Goal: Task Accomplishment & Management: Manage account settings

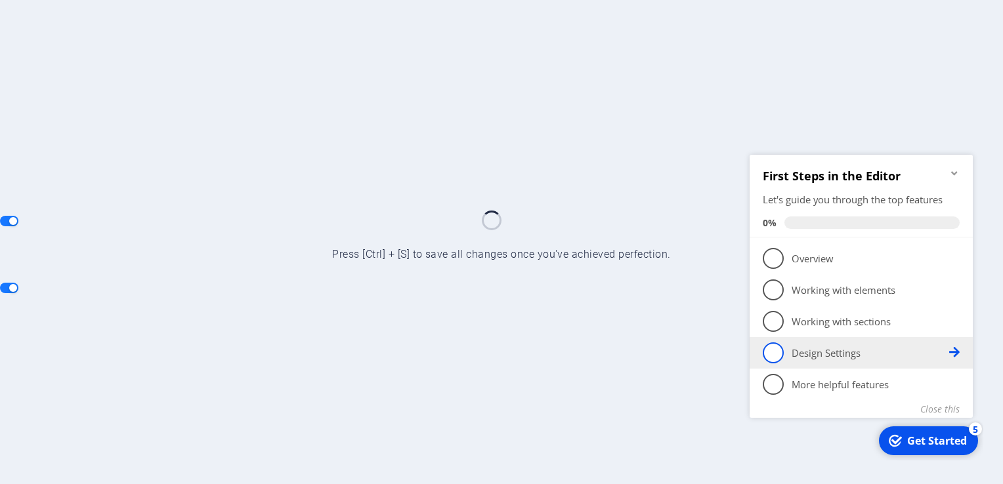
click at [782, 351] on span "4" at bounding box center [773, 352] width 21 height 21
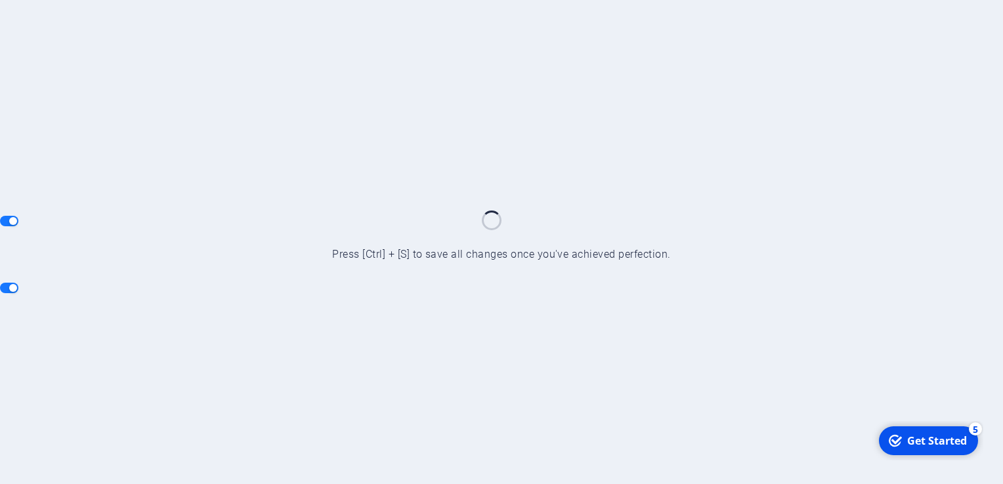
click at [924, 435] on div "Get Started" at bounding box center [937, 440] width 60 height 14
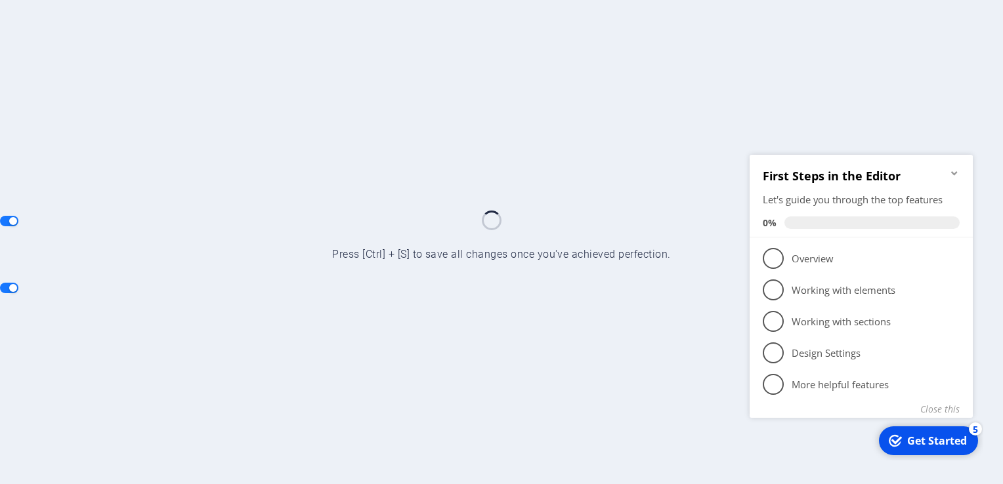
click at [784, 352] on link "4 Design Settings - incomplete" at bounding box center [861, 352] width 197 height 21
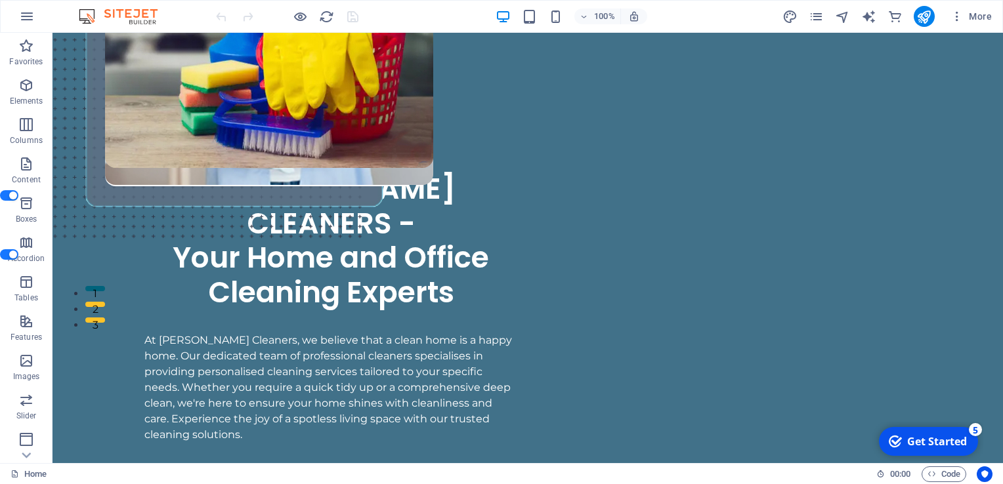
scroll to position [169, 0]
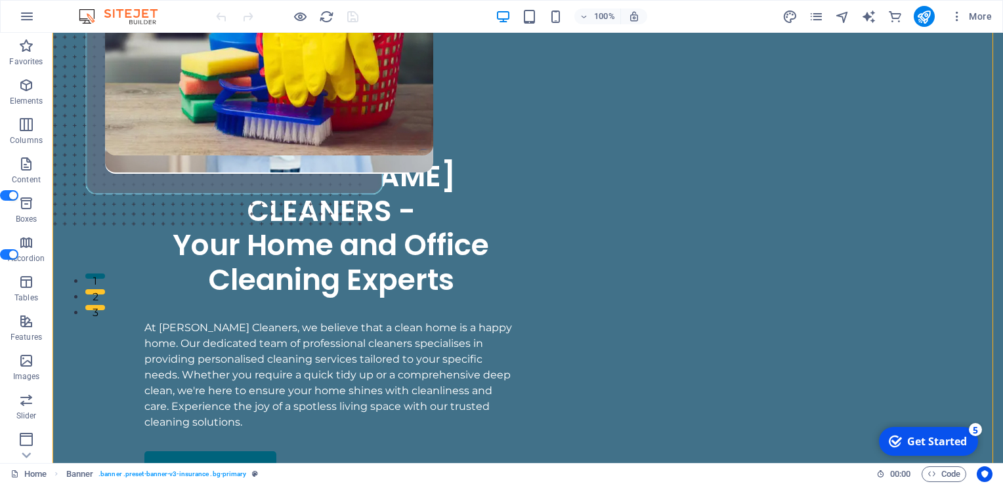
drag, startPoint x: 989, startPoint y: 70, endPoint x: 994, endPoint y: 77, distance: 8.0
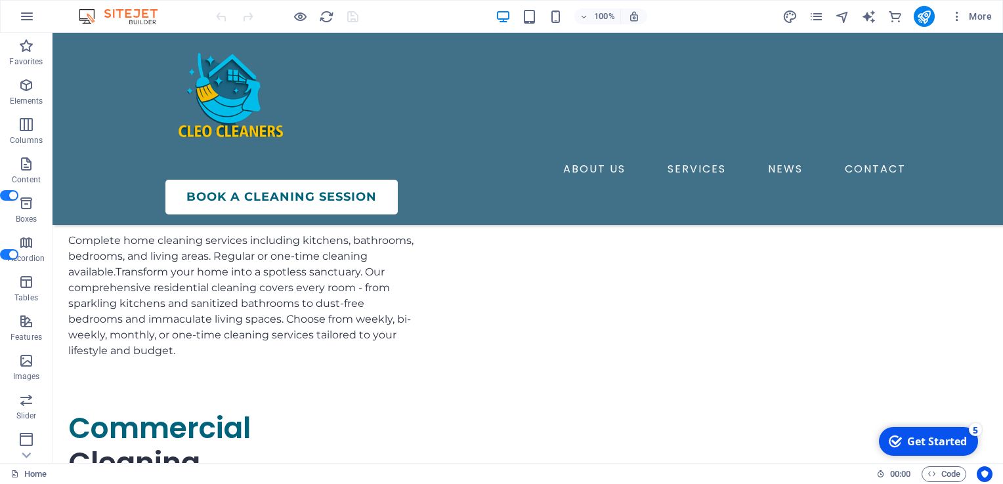
scroll to position [2106, 0]
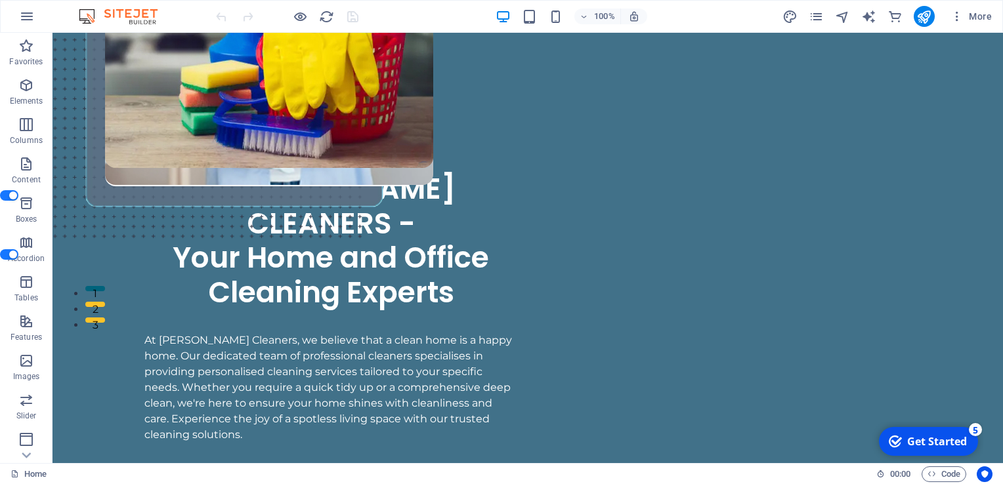
scroll to position [0, 0]
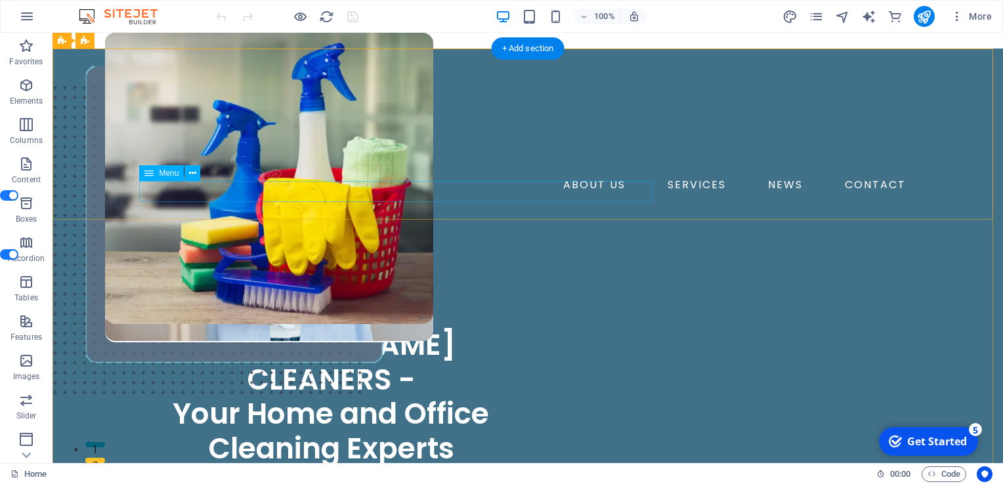
click at [530, 195] on nav "ABOUT US SERVICES NEWS CONTACT" at bounding box center [527, 185] width 767 height 21
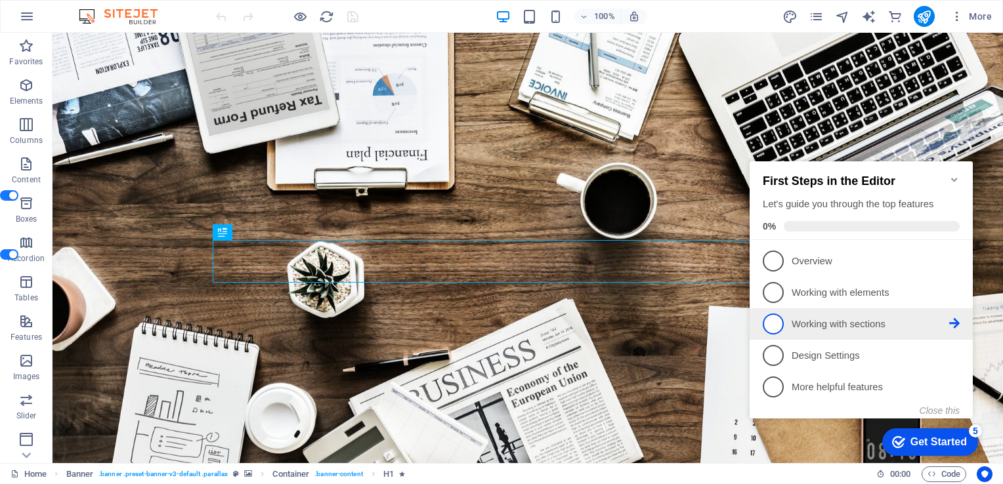
click at [771, 325] on span "3" at bounding box center [773, 324] width 21 height 21
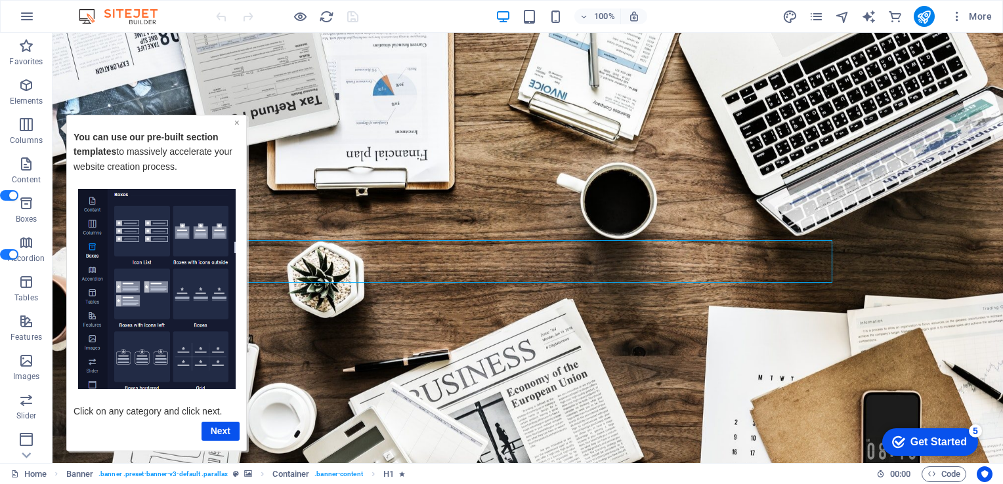
click at [238, 121] on link "×" at bounding box center [236, 122] width 5 height 11
